Goal: Communication & Community: Answer question/provide support

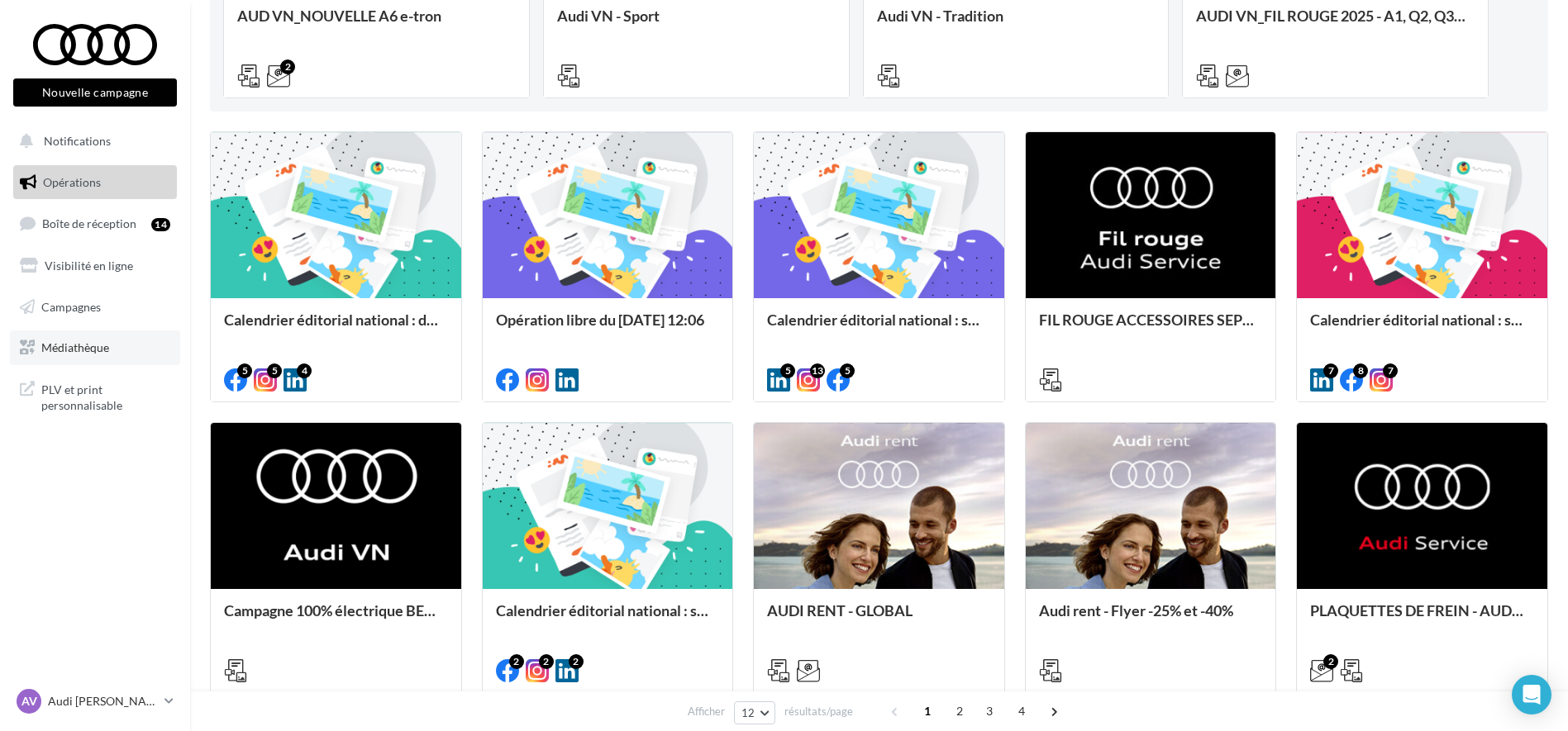
scroll to position [413, 0]
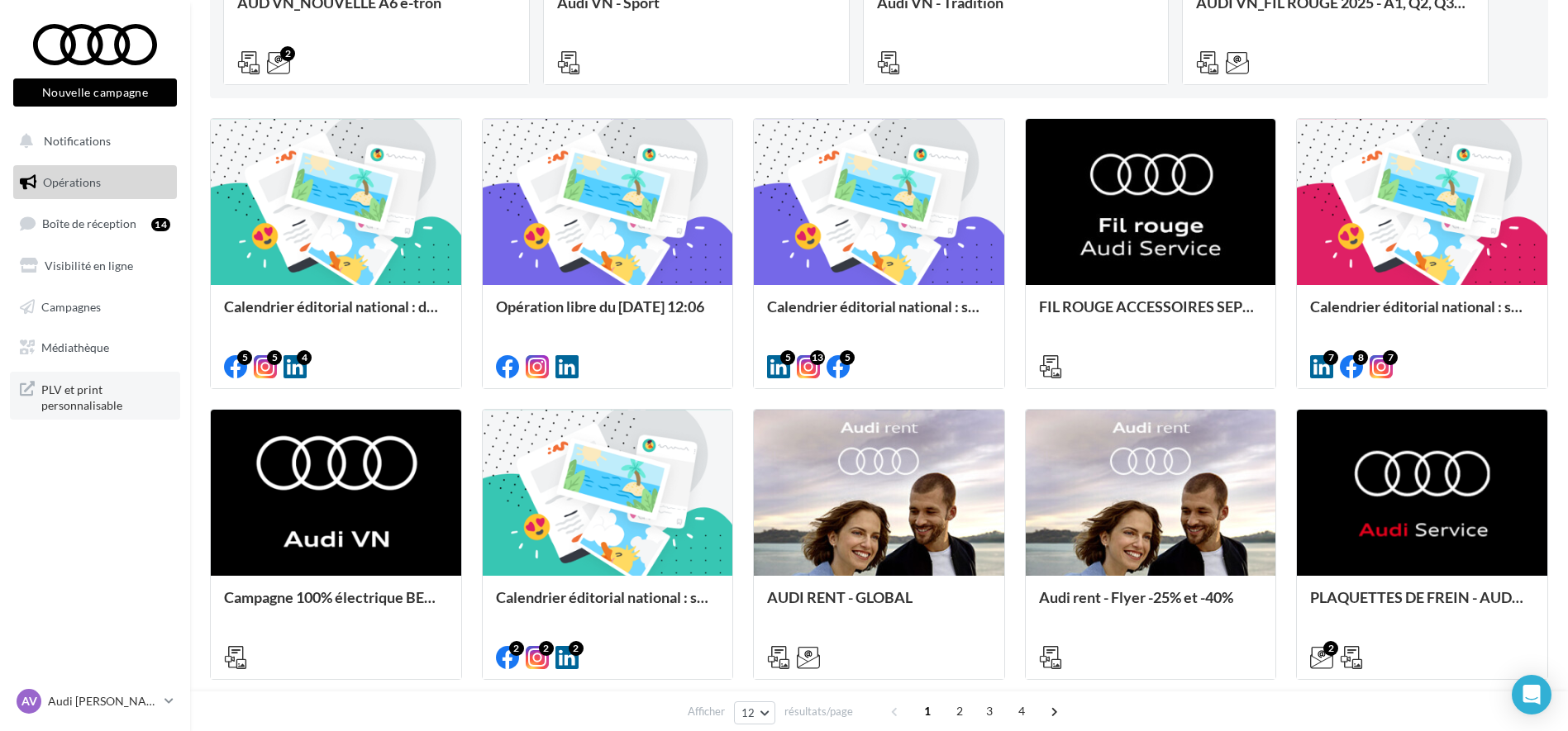
click at [102, 408] on span "PLV et print personnalisable" at bounding box center [105, 396] width 129 height 35
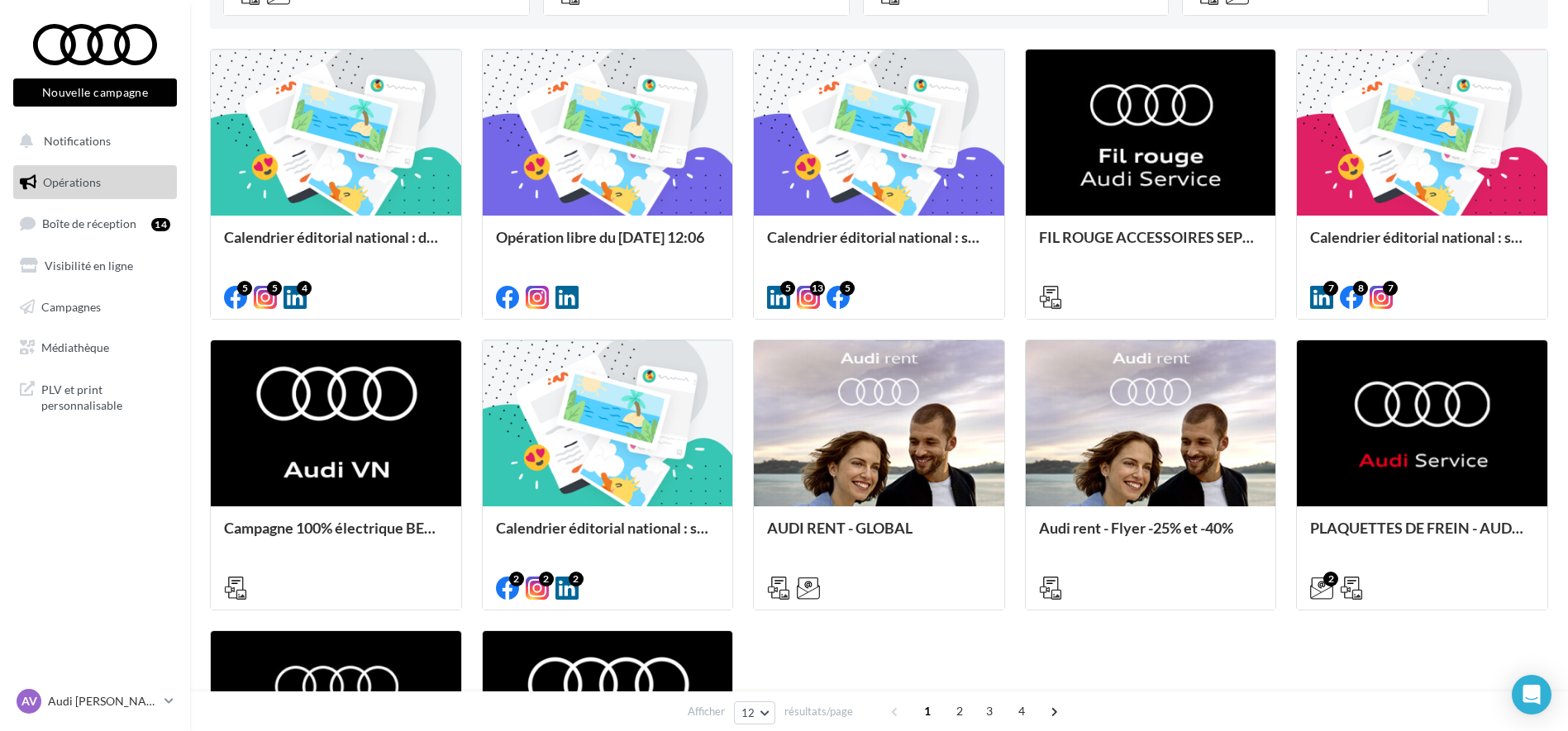
scroll to position [620, 0]
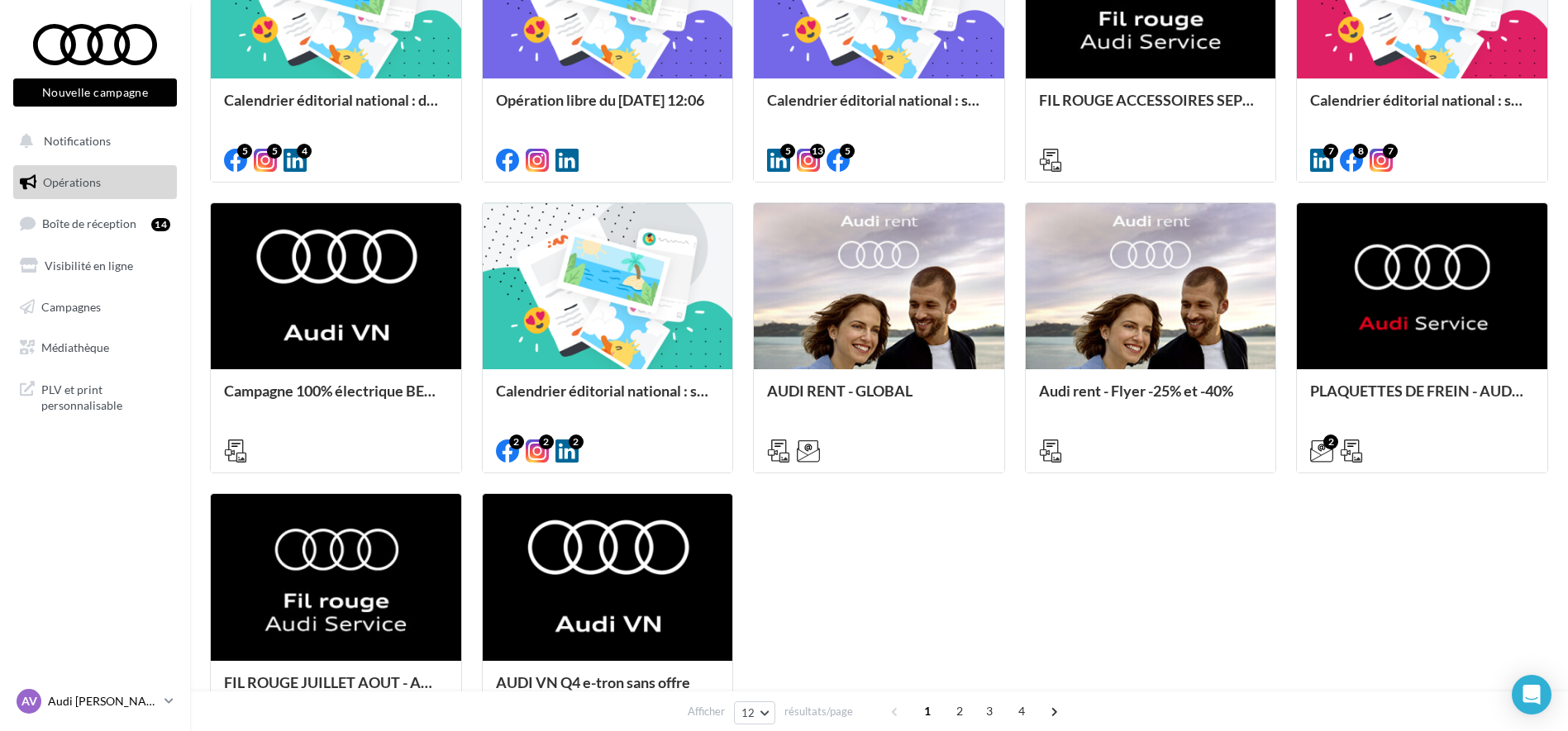
click at [112, 695] on p "Audi [PERSON_NAME]" at bounding box center [103, 702] width 110 height 17
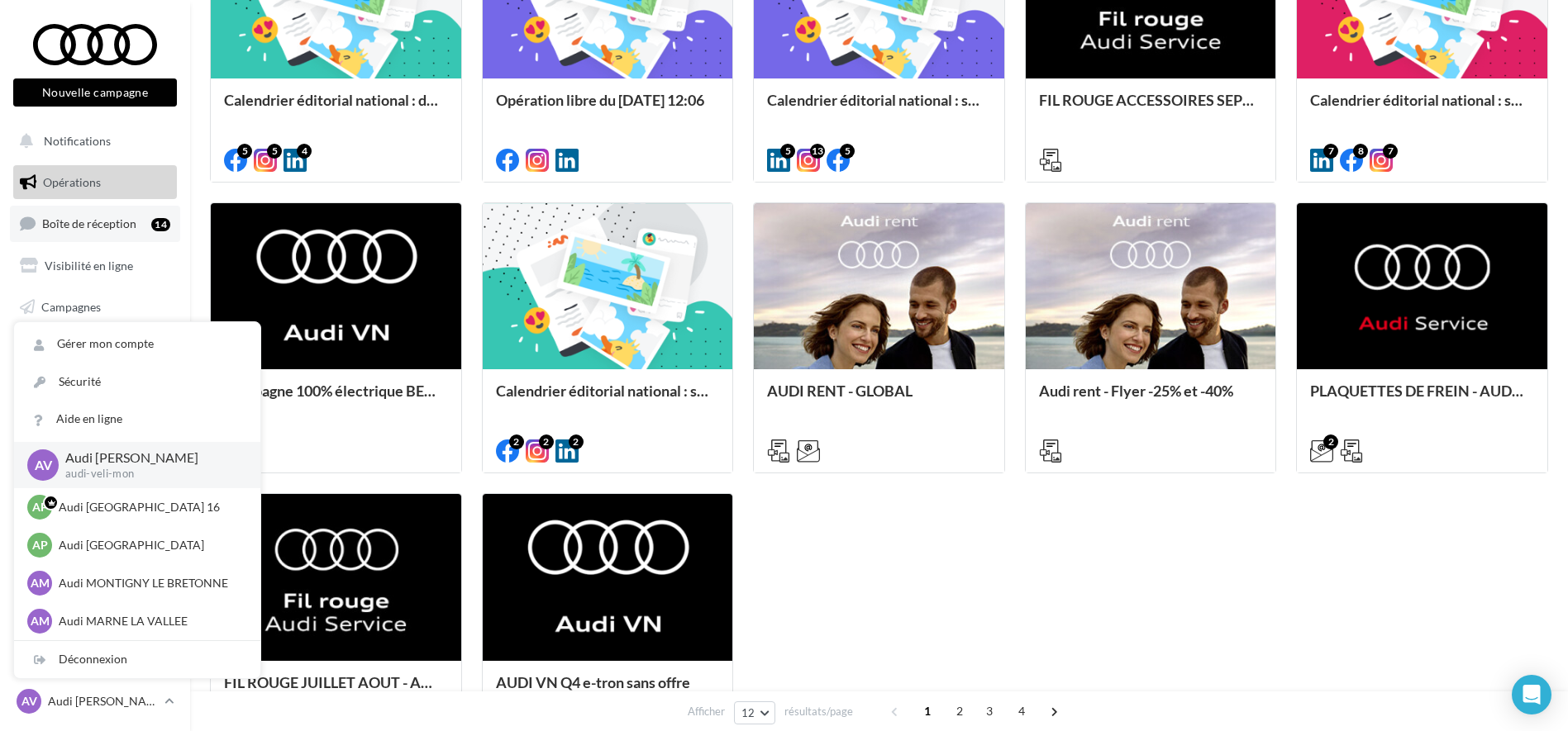
click at [134, 227] on span "Boîte de réception" at bounding box center [89, 223] width 94 height 14
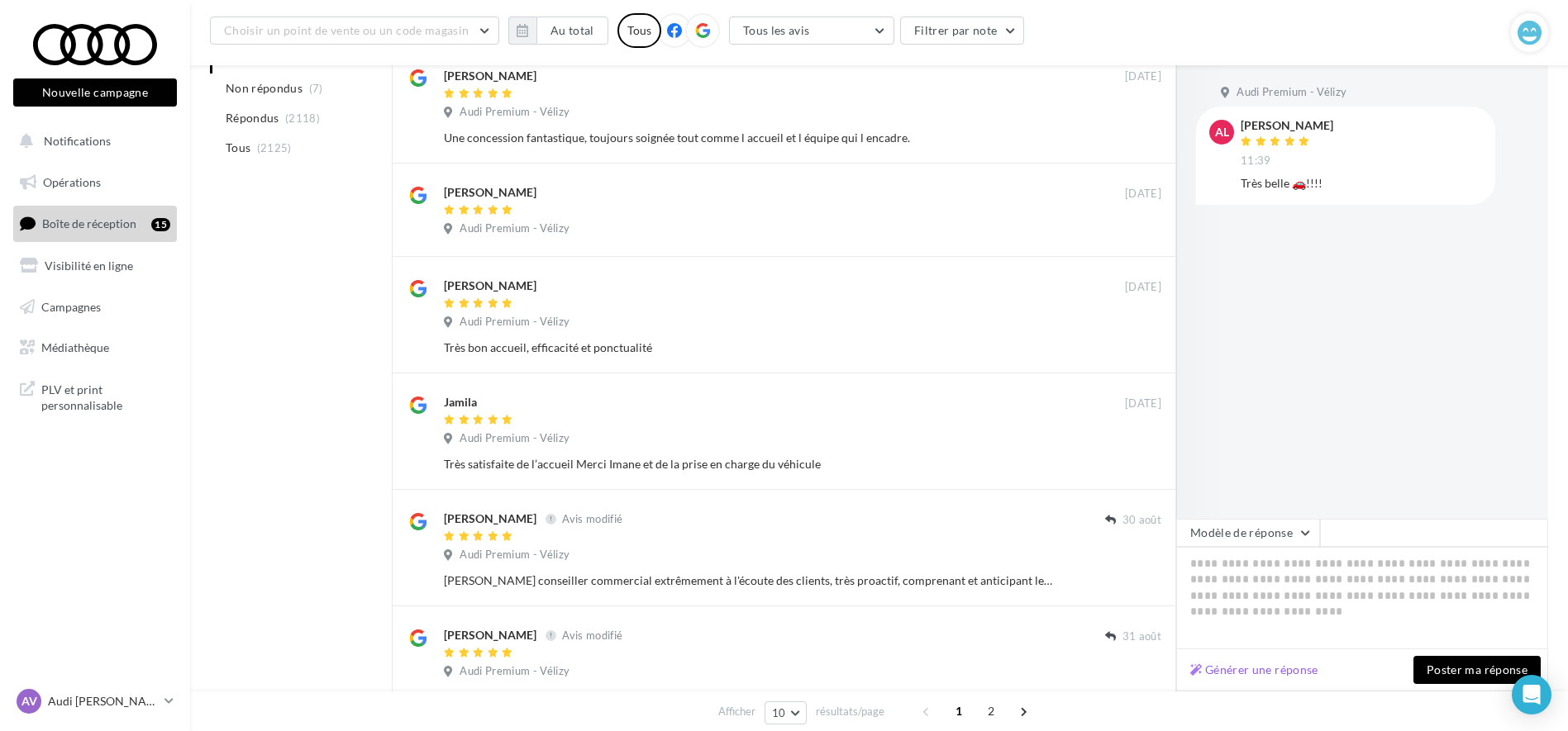
scroll to position [736, 0]
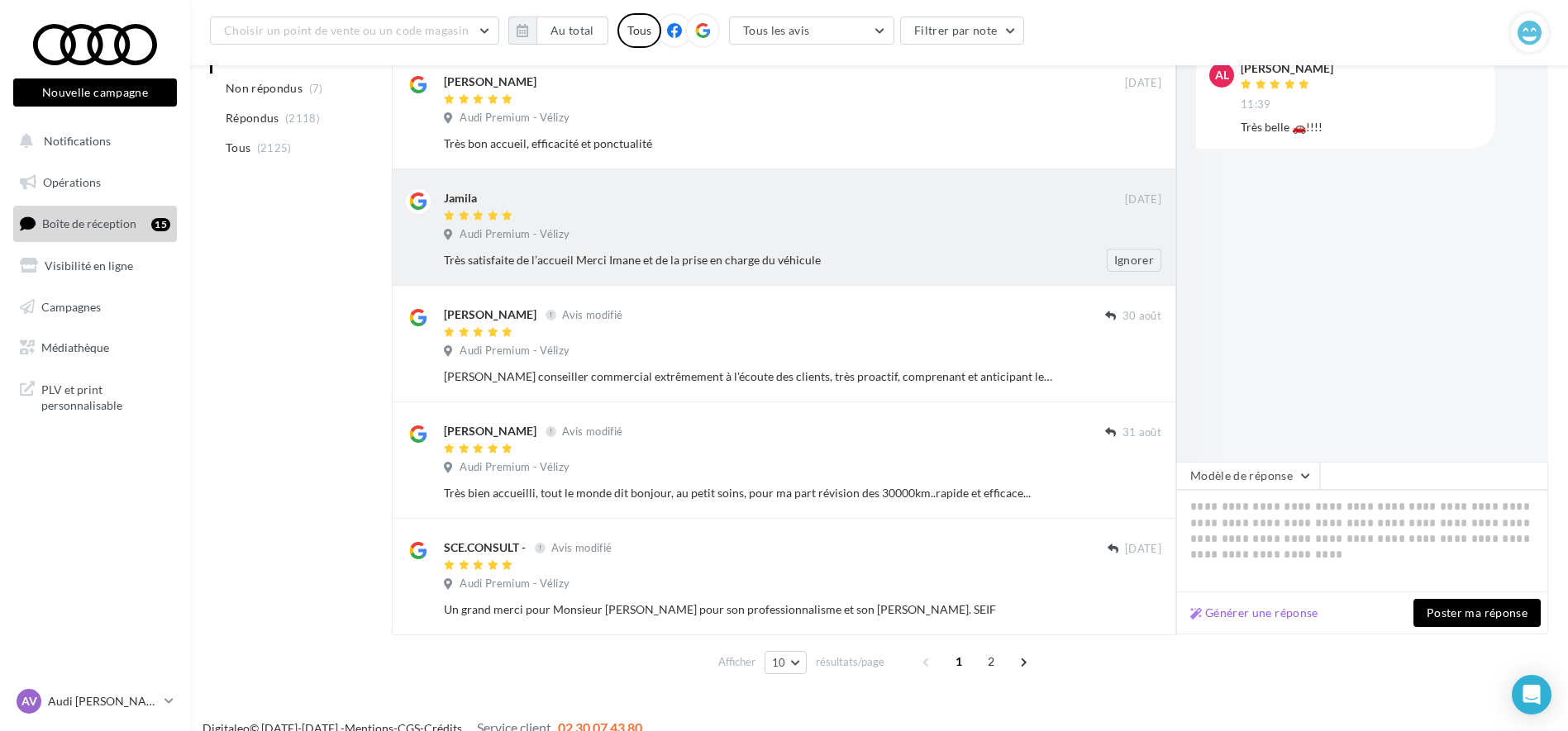
click at [726, 241] on div "Audi Premium - Vélizy" at bounding box center [803, 236] width 718 height 19
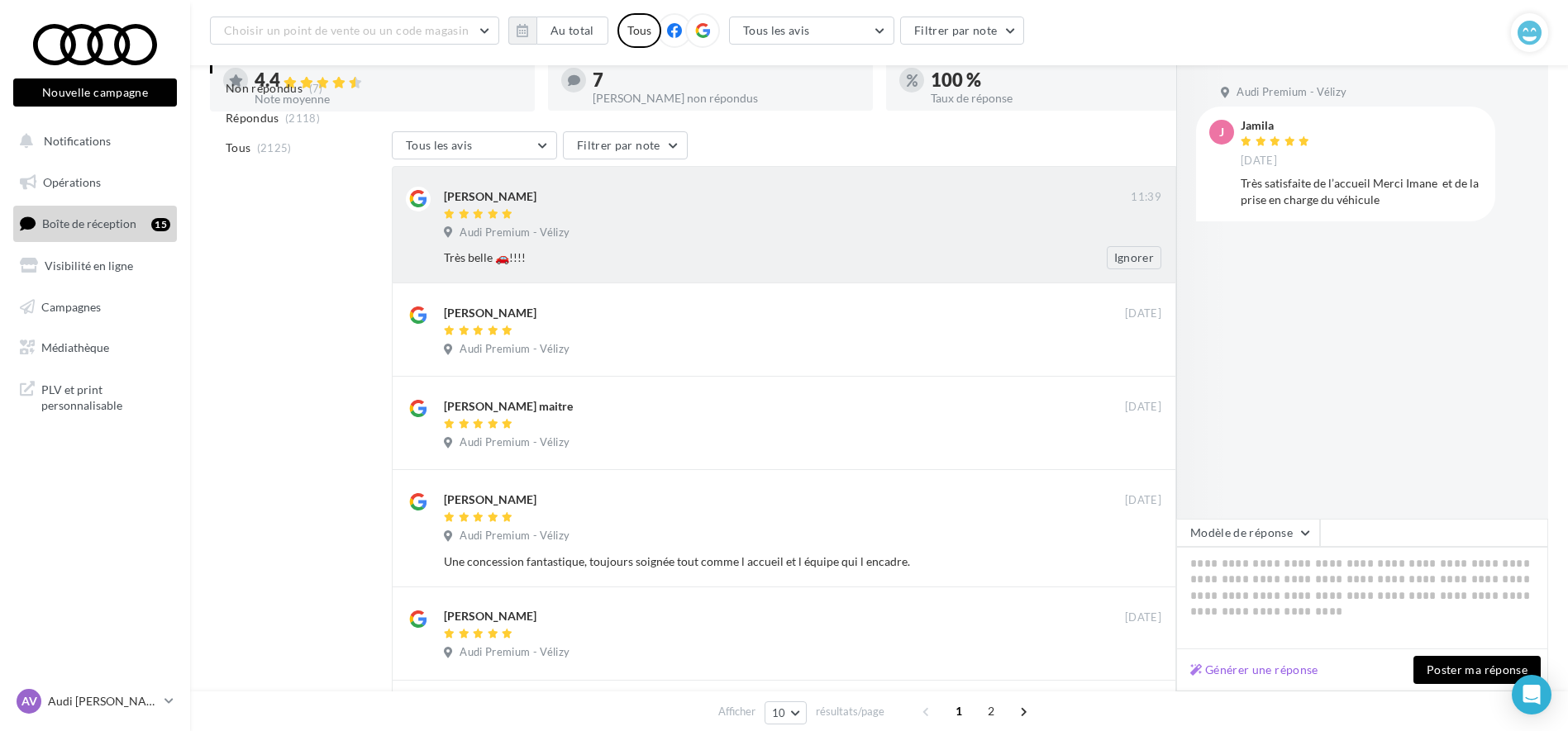
scroll to position [0, 0]
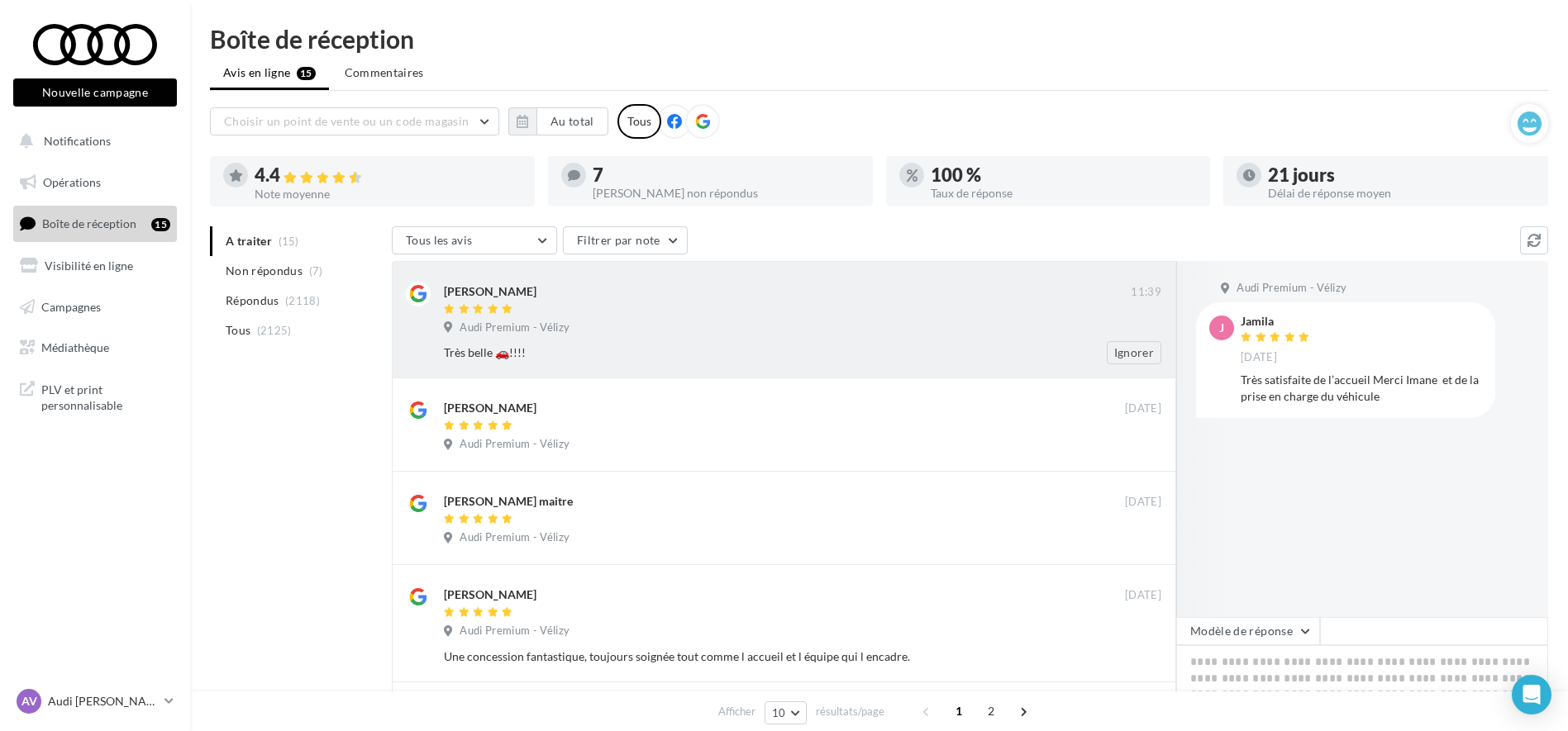
click at [714, 338] on div "Audi Premium - Vélizy" at bounding box center [803, 329] width 718 height 19
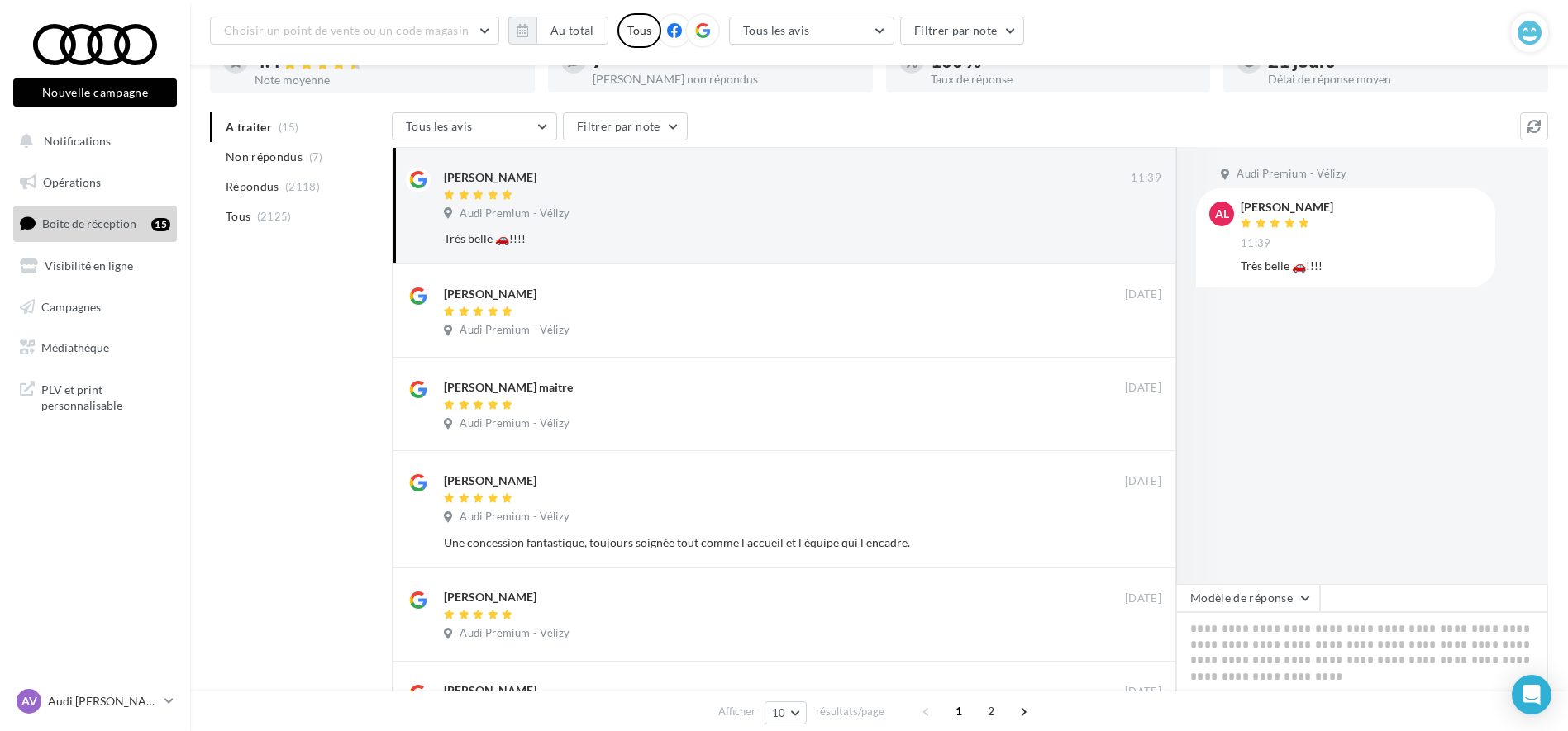
scroll to position [206, 0]
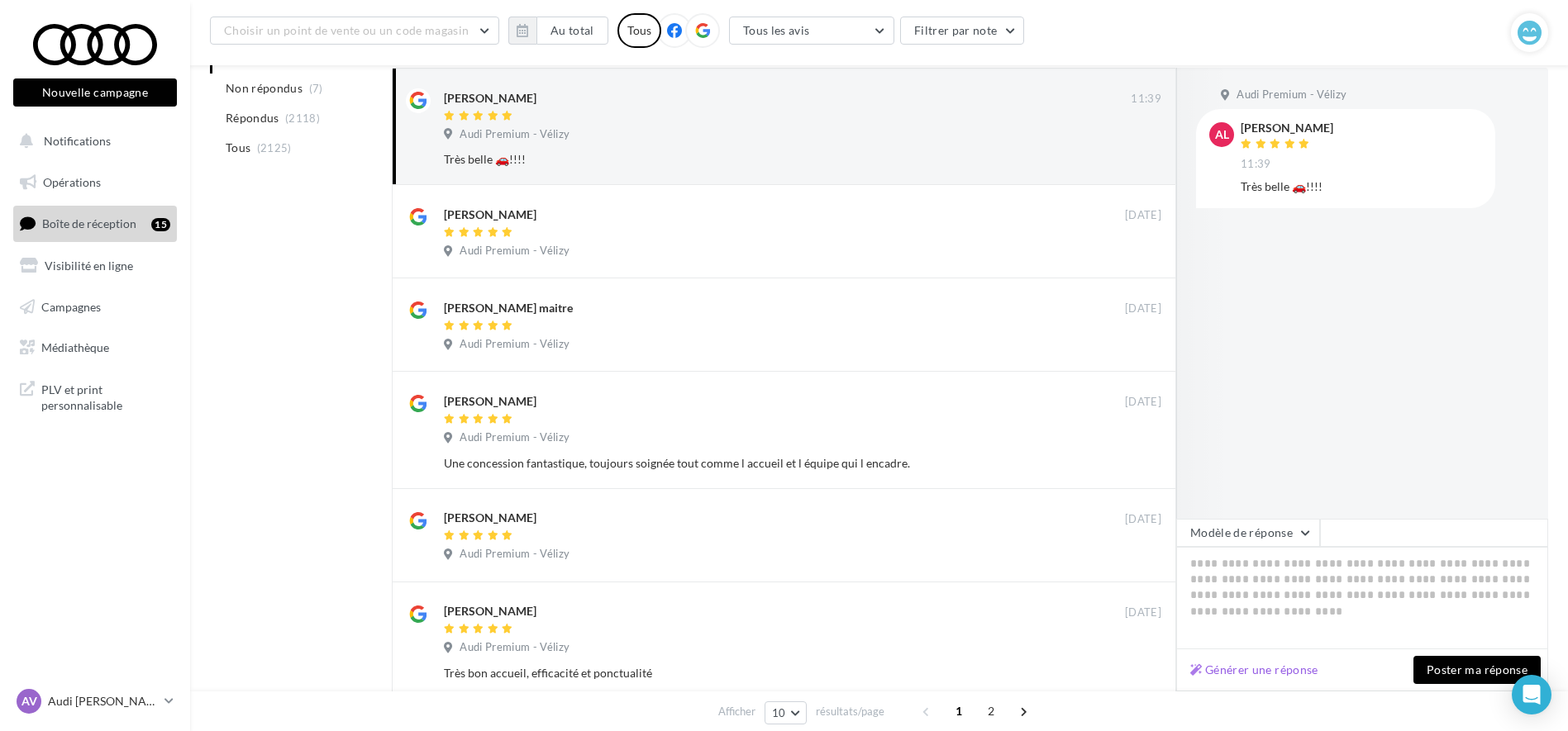
click at [1214, 33] on div "Choisir un point de vente ou un code magasin 02337 - Audi Premium - Vélizy Au t…" at bounding box center [861, 29] width 1302 height 34
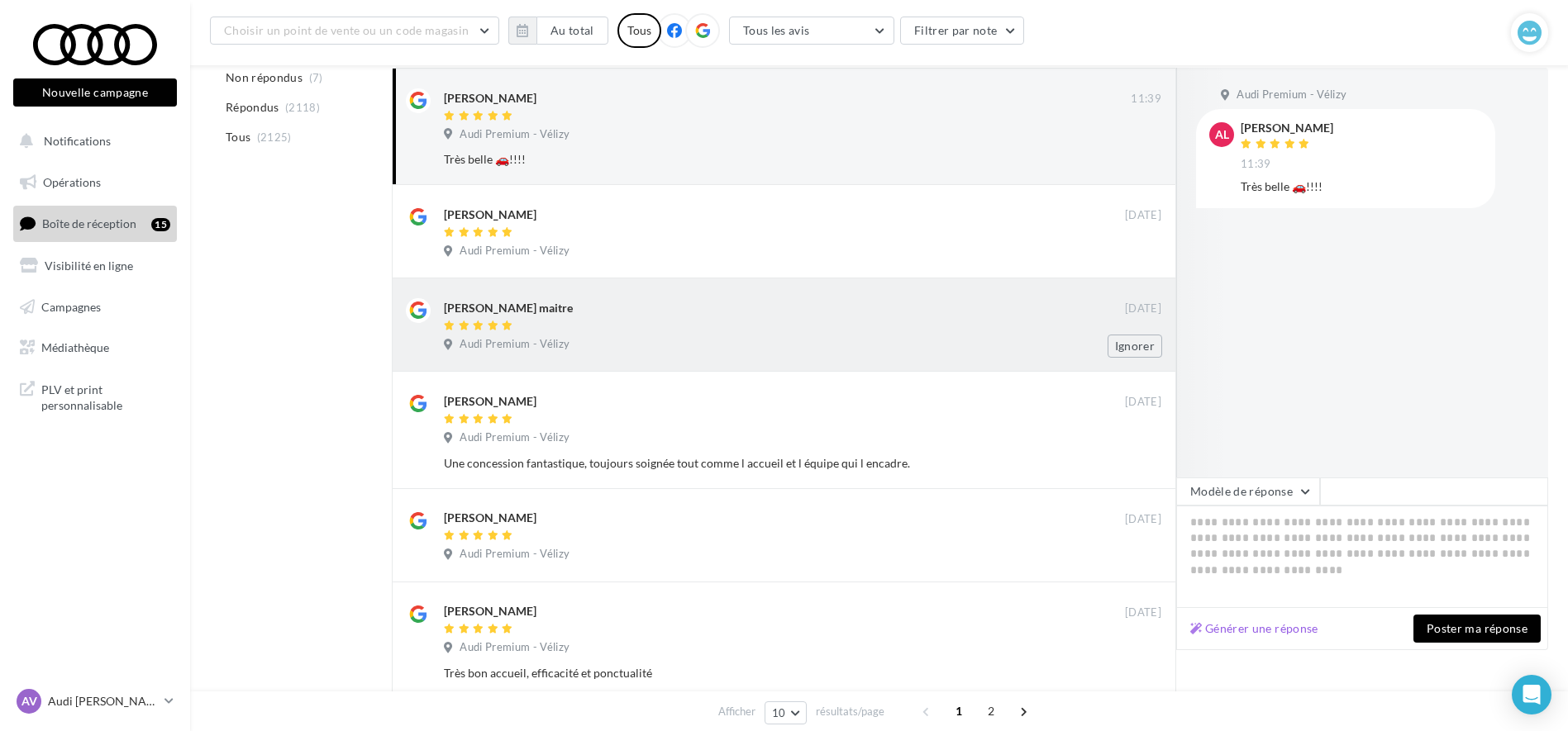
scroll to position [0, 0]
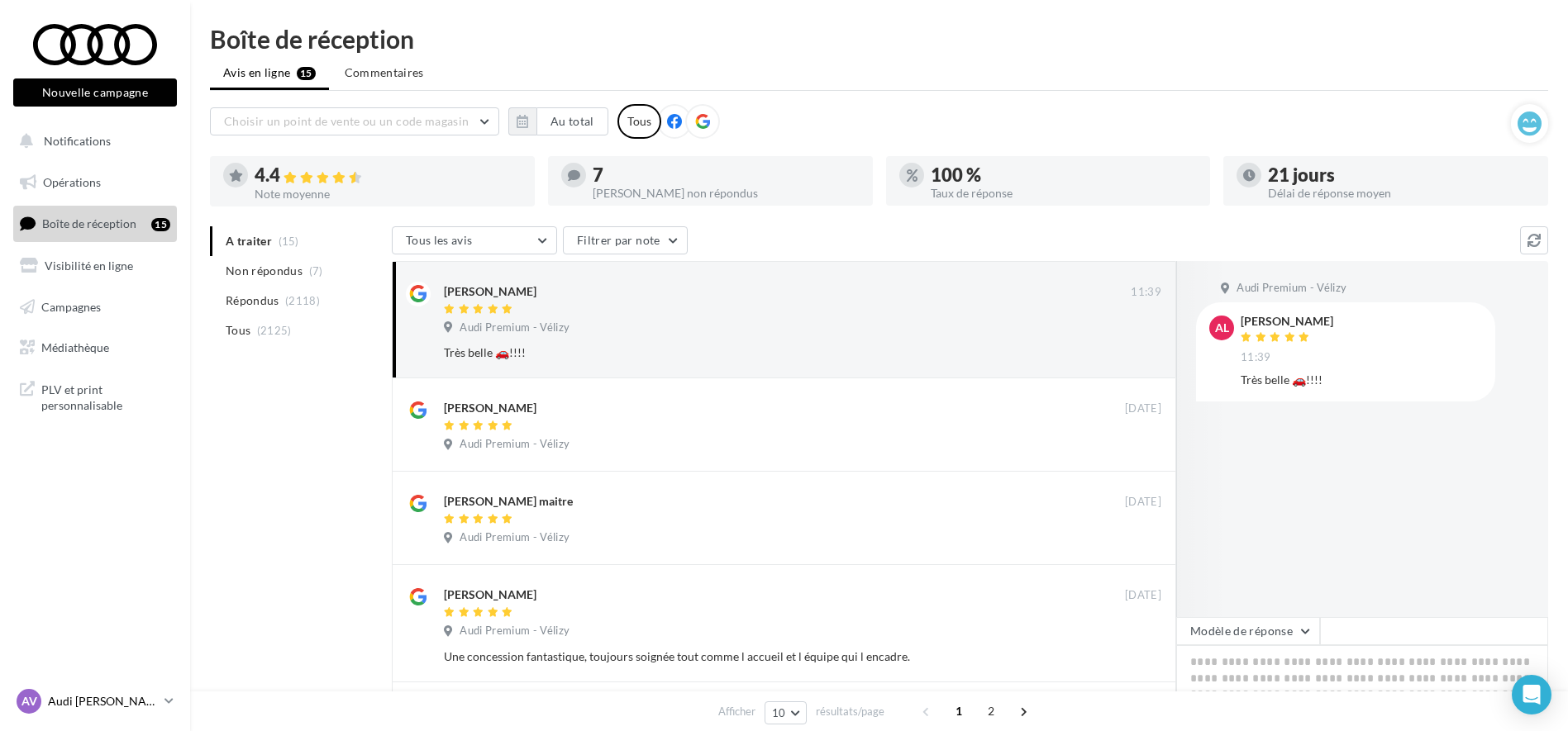
click at [116, 700] on p "Audi [PERSON_NAME]" at bounding box center [103, 702] width 110 height 17
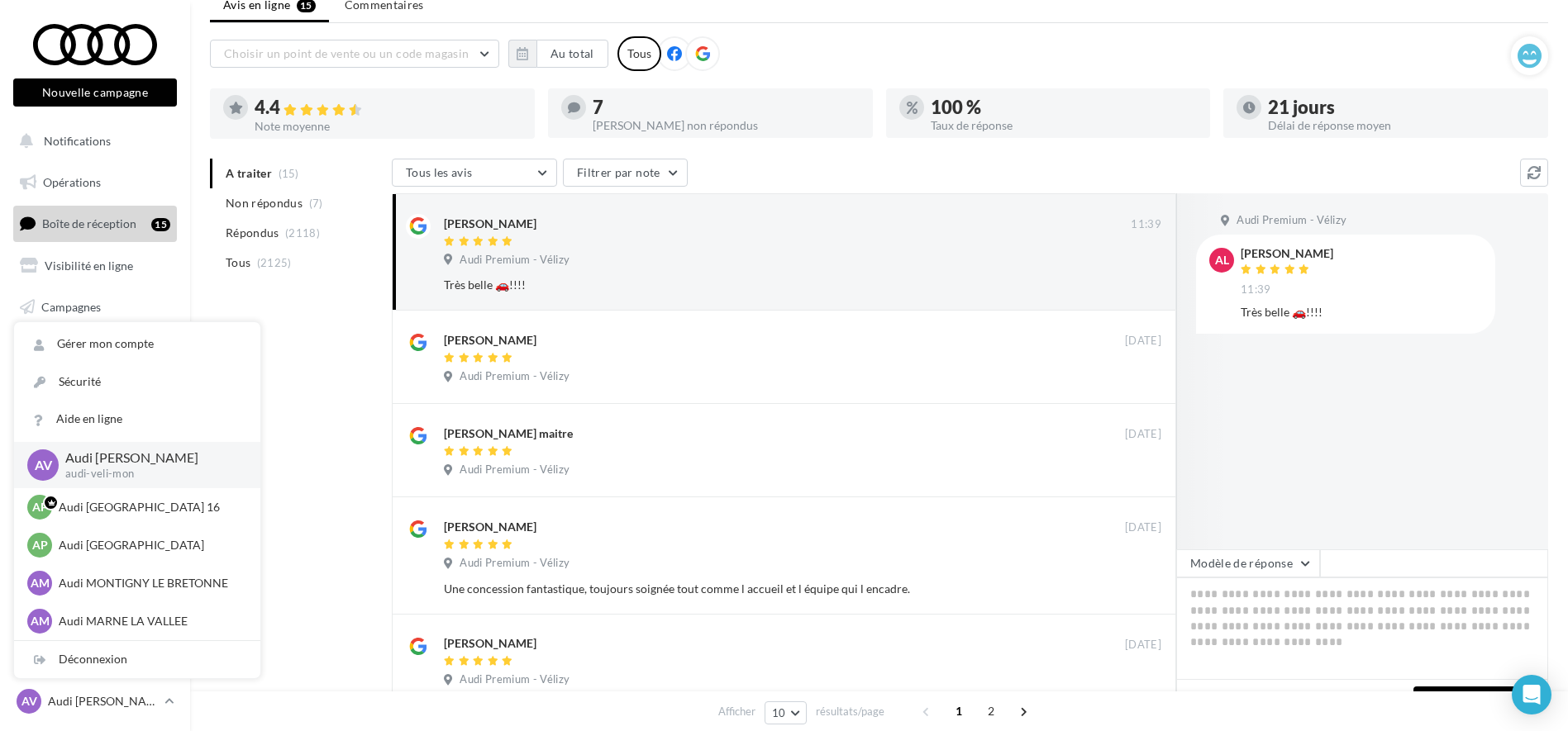
scroll to position [103, 0]
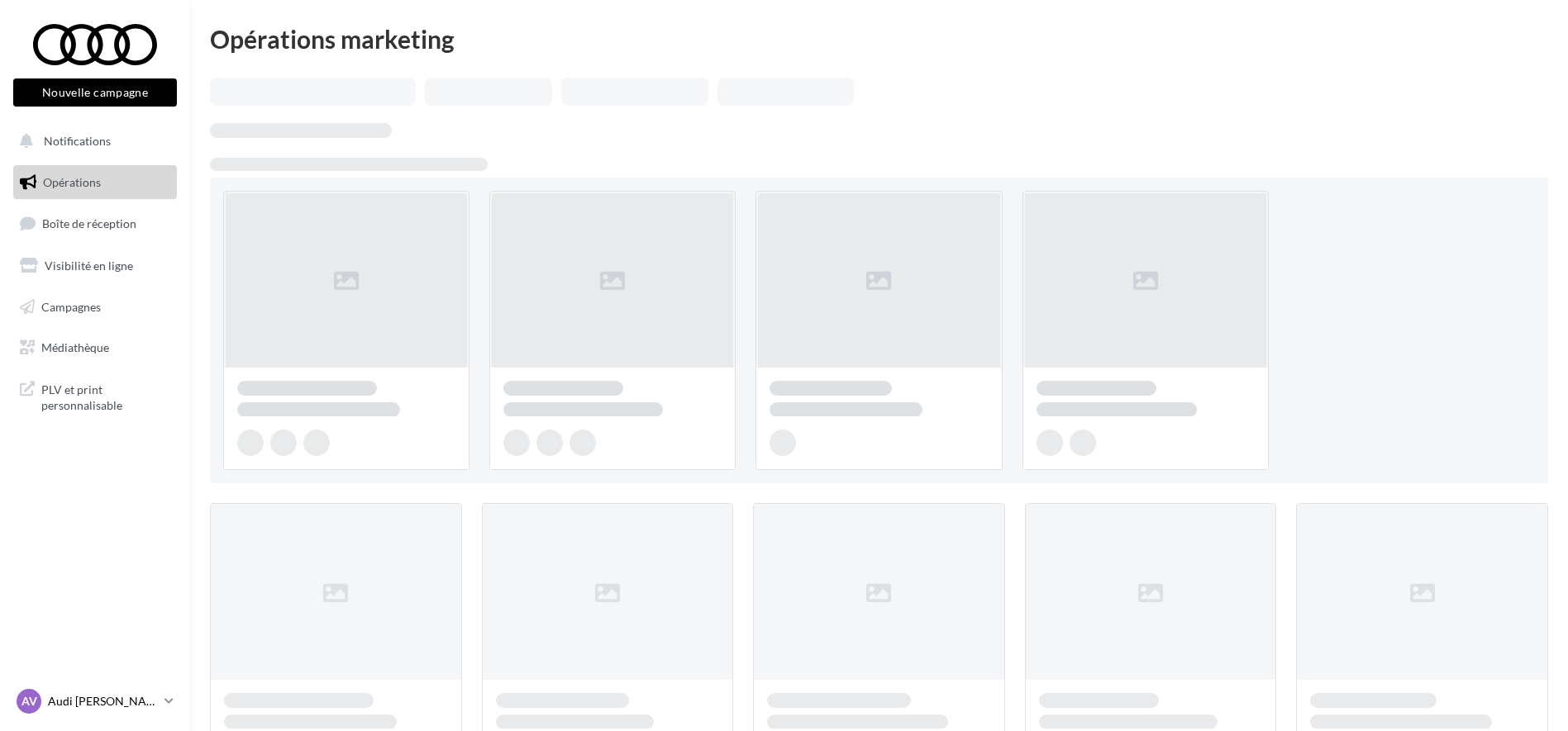
click at [125, 706] on p "Audi [PERSON_NAME]" at bounding box center [103, 702] width 110 height 17
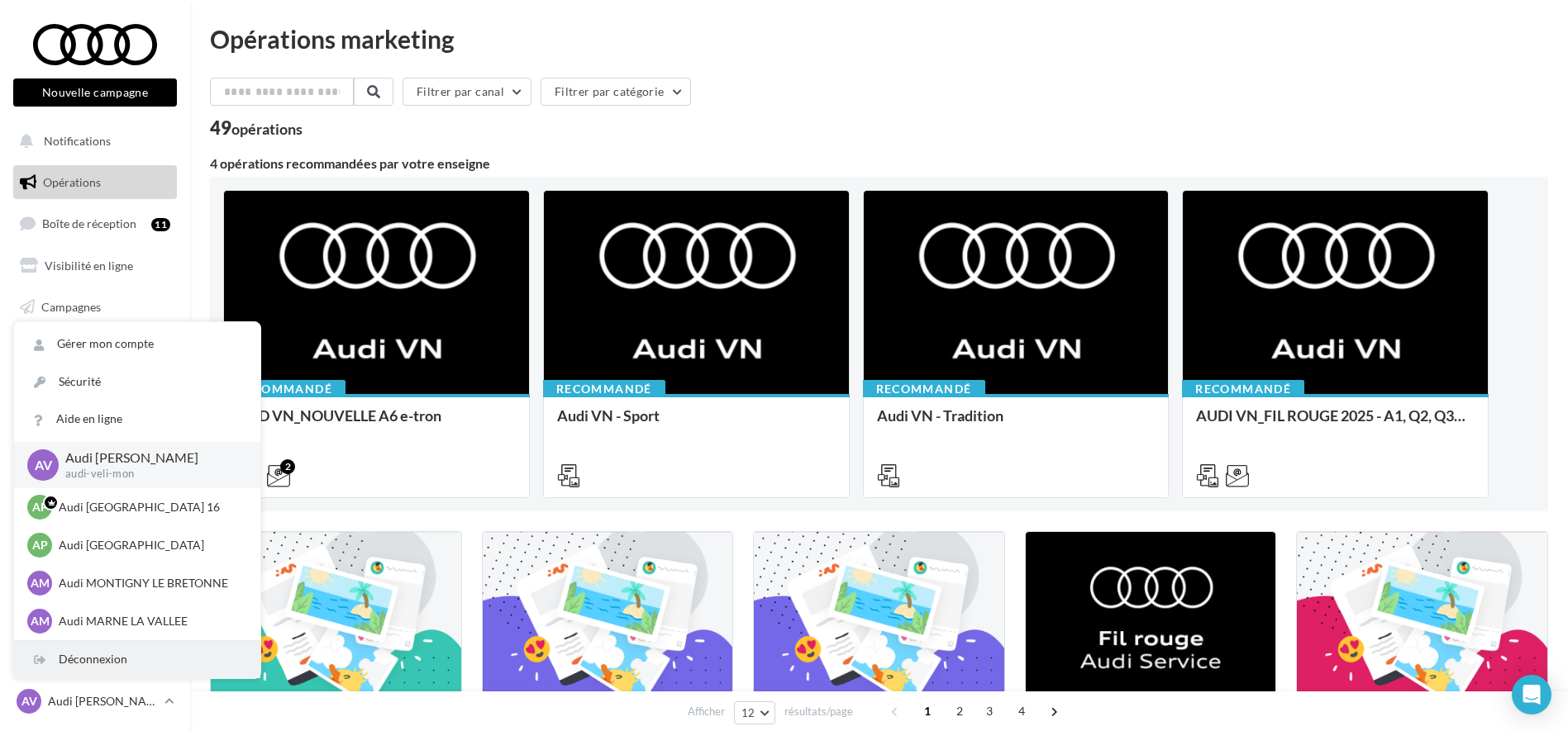
click at [135, 662] on div "Déconnexion" at bounding box center [137, 660] width 247 height 37
